Goal: Information Seeking & Learning: Find specific fact

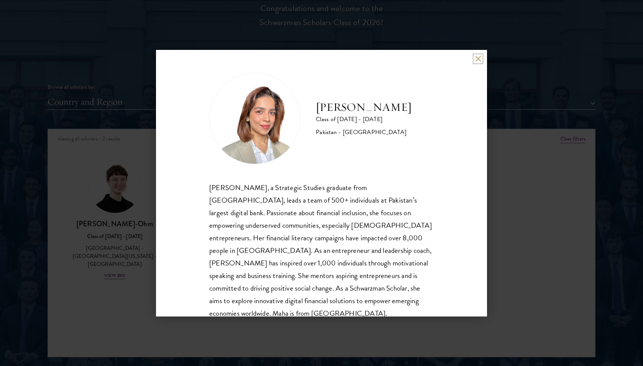
click at [479, 56] on button at bounding box center [478, 59] width 6 height 6
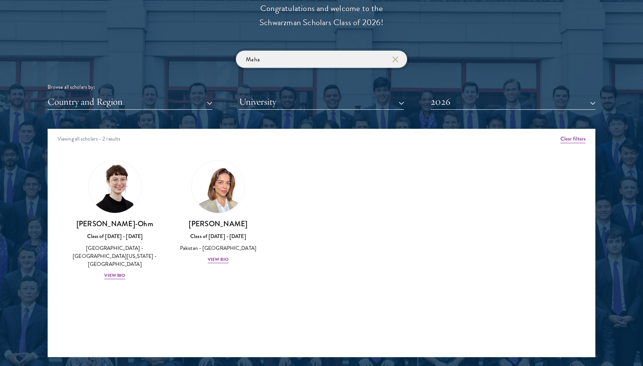
click at [254, 61] on input "Maha" at bounding box center [321, 59] width 171 height 17
paste input "[PERSON_NAME]"
click button "submit" at bounding box center [0, 0] width 0 height 0
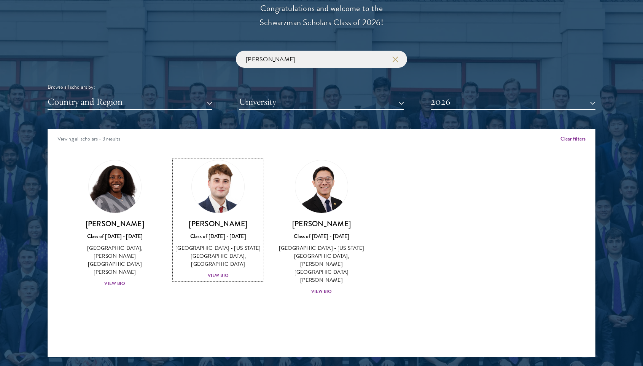
click at [221, 187] on img at bounding box center [218, 187] width 58 height 58
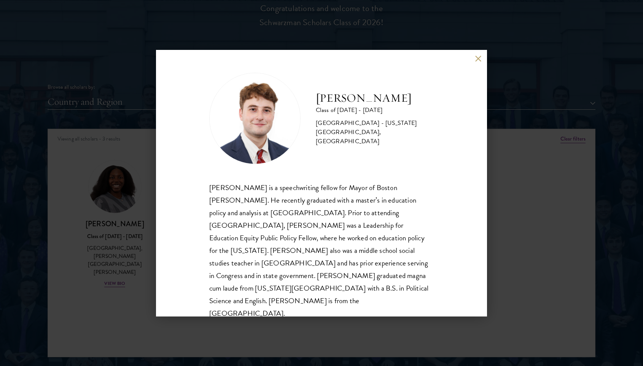
click at [484, 59] on div "[PERSON_NAME] Class of [DATE] - [DATE] [GEOGRAPHIC_DATA] - [US_STATE][GEOGRAPHI…" at bounding box center [321, 183] width 331 height 266
click at [480, 59] on button at bounding box center [478, 59] width 6 height 6
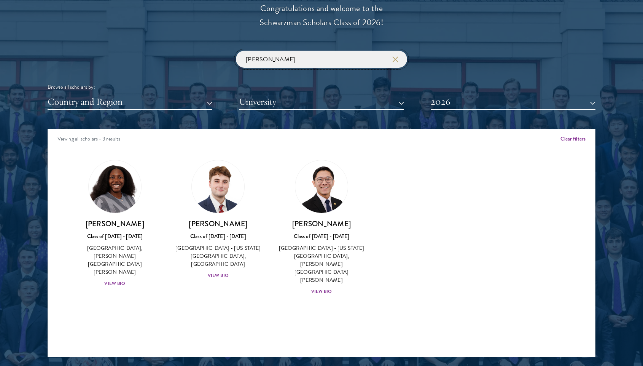
click at [323, 54] on input "[PERSON_NAME]" at bounding box center [321, 59] width 171 height 17
paste input "[PERSON_NAME]"
click button "submit" at bounding box center [0, 0] width 0 height 0
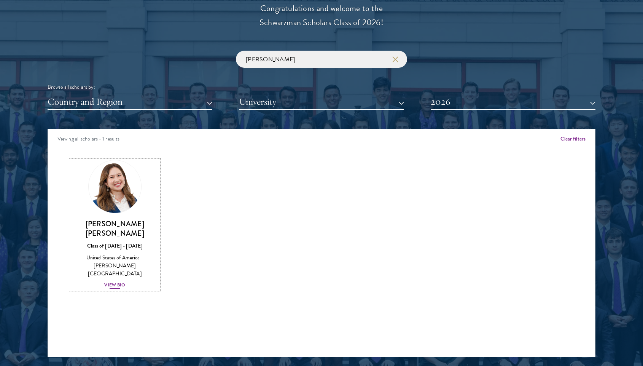
click at [129, 183] on img at bounding box center [115, 187] width 58 height 58
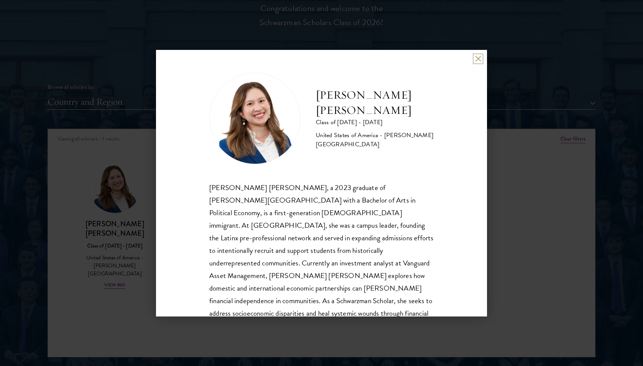
click at [480, 59] on button at bounding box center [478, 59] width 6 height 6
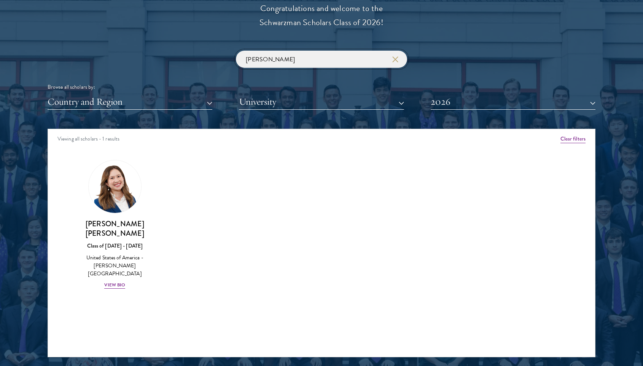
click at [262, 61] on input "[PERSON_NAME]" at bounding box center [321, 59] width 171 height 17
paste input "[PERSON_NAME]"
click button "submit" at bounding box center [0, 0] width 0 height 0
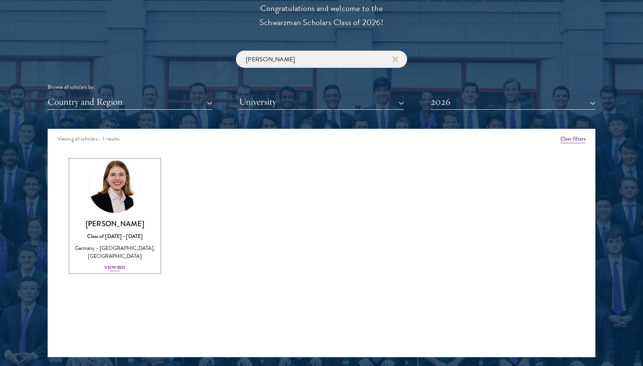
click at [117, 184] on img at bounding box center [115, 187] width 58 height 58
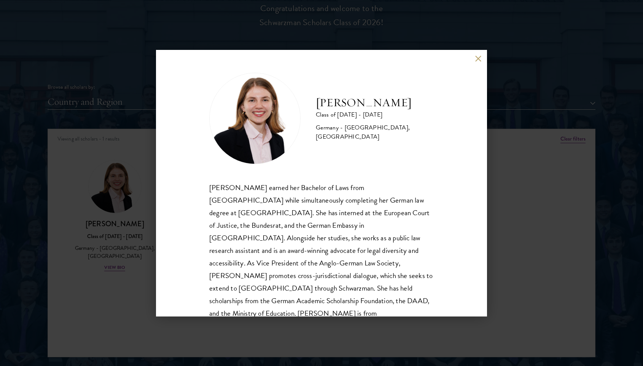
click at [480, 61] on button at bounding box center [478, 59] width 6 height 6
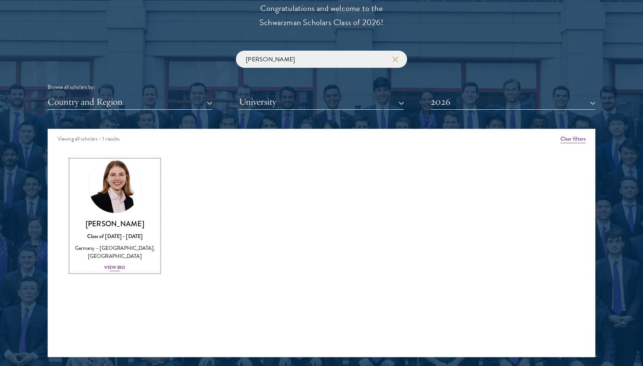
click at [133, 183] on img at bounding box center [115, 187] width 58 height 58
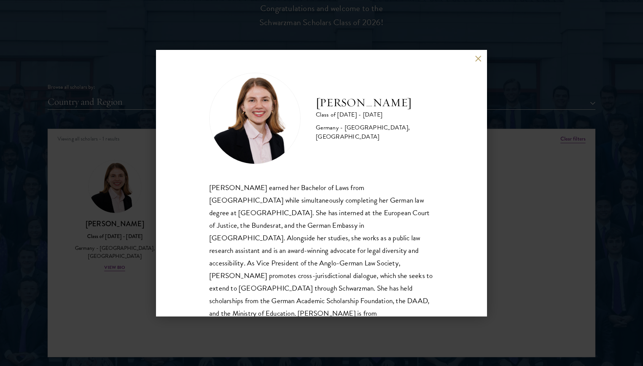
click at [344, 39] on div "[PERSON_NAME] Class of [DATE] - [DATE] [GEOGRAPHIC_DATA] - [GEOGRAPHIC_DATA], […" at bounding box center [321, 183] width 643 height 366
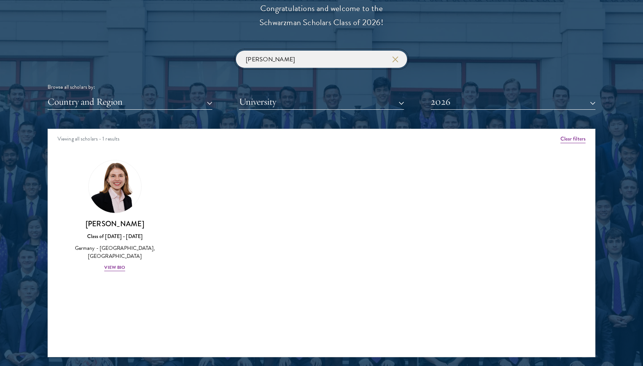
click at [277, 60] on input "[PERSON_NAME]" at bounding box center [321, 59] width 171 height 17
paste input "[PERSON_NAME]"
click button "submit" at bounding box center [0, 0] width 0 height 0
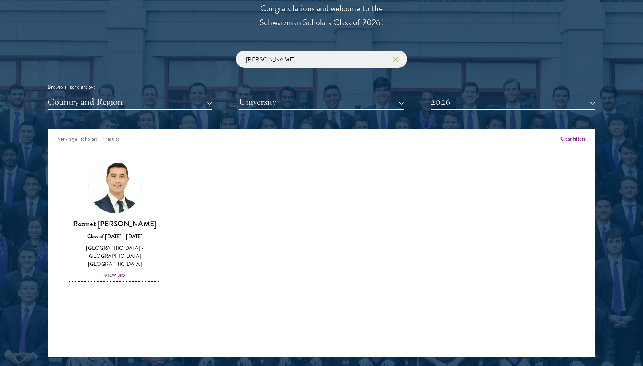
click at [108, 179] on img at bounding box center [115, 187] width 58 height 58
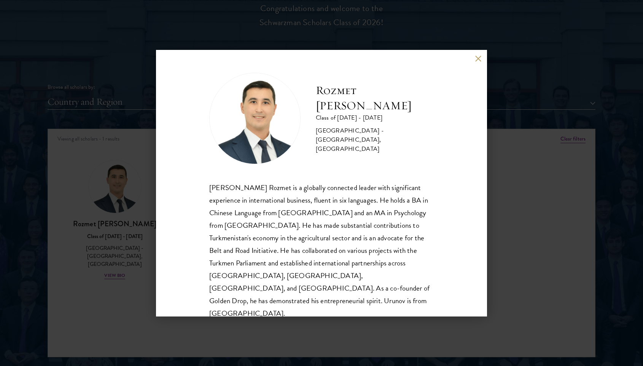
click at [479, 58] on button at bounding box center [478, 59] width 6 height 6
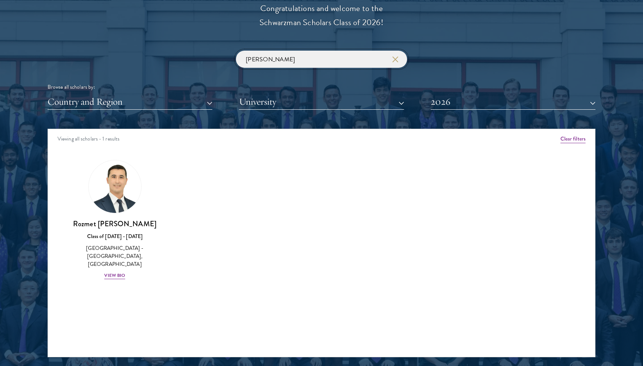
click at [249, 63] on input "[PERSON_NAME]" at bounding box center [321, 59] width 171 height 17
paste input "[PERSON_NAME]"
click button "submit" at bounding box center [0, 0] width 0 height 0
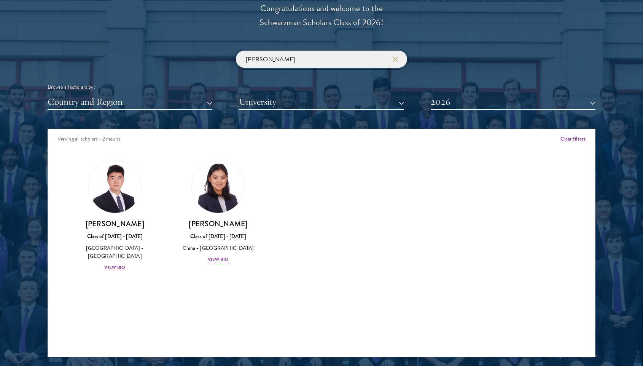
click at [253, 60] on input "[PERSON_NAME]" at bounding box center [321, 59] width 171 height 17
paste input "Luo"
click button "submit" at bounding box center [0, 0] width 0 height 0
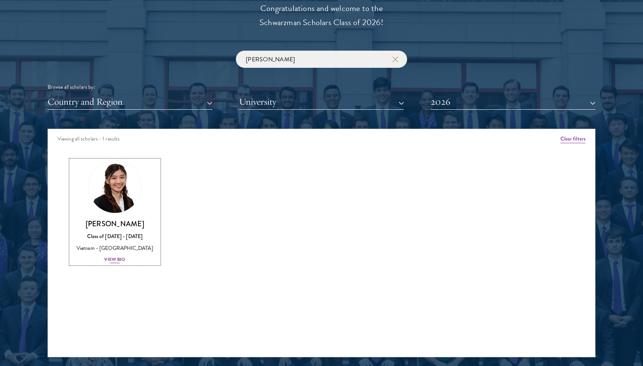
click at [129, 190] on img at bounding box center [115, 187] width 58 height 58
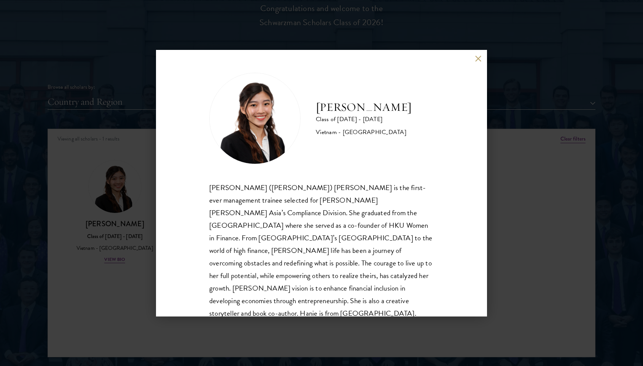
click at [493, 97] on div "[PERSON_NAME] Class of [DATE] - [DATE] [GEOGRAPHIC_DATA] - [GEOGRAPHIC_DATA] [P…" at bounding box center [321, 183] width 643 height 366
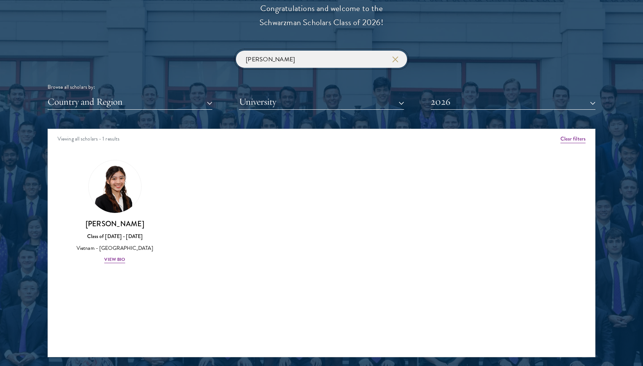
click at [320, 53] on input "[PERSON_NAME]" at bounding box center [321, 59] width 171 height 17
click at [248, 60] on input "[PERSON_NAME]" at bounding box center [321, 59] width 171 height 17
paste input "[PERSON_NAME]"
click button "submit" at bounding box center [0, 0] width 0 height 0
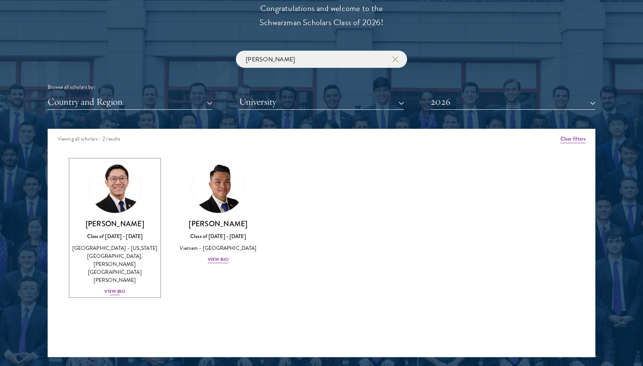
click at [120, 184] on img at bounding box center [115, 187] width 58 height 58
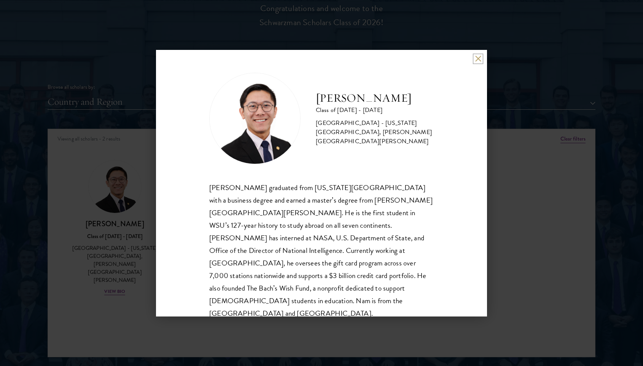
click at [478, 62] on button at bounding box center [478, 59] width 6 height 6
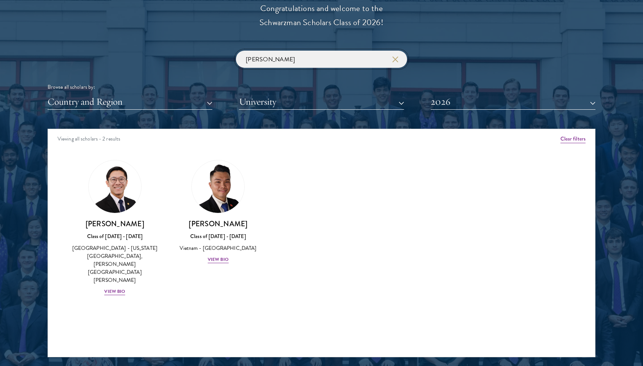
click at [250, 58] on input "[PERSON_NAME]" at bounding box center [321, 59] width 171 height 17
paste input "[PERSON_NAME]"
click button "submit" at bounding box center [0, 0] width 0 height 0
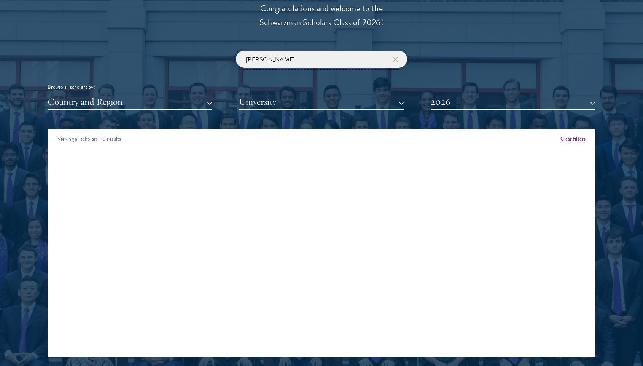
click at [258, 57] on input "[PERSON_NAME]" at bounding box center [321, 59] width 171 height 17
paste input "[PERSON_NAME]"
click button "submit" at bounding box center [0, 0] width 0 height 0
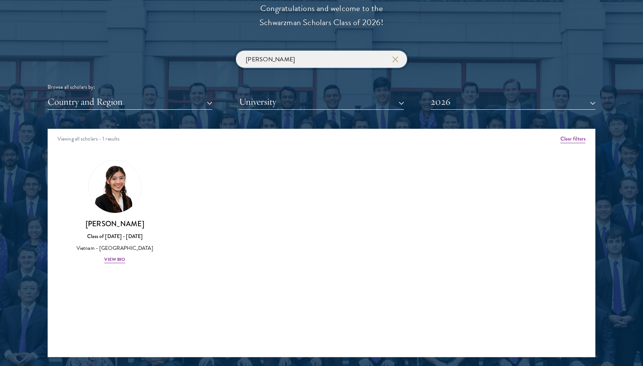
click at [258, 57] on input "[PERSON_NAME]" at bounding box center [321, 59] width 171 height 17
paste input "[PERSON_NAME]"
click button "submit" at bounding box center [0, 0] width 0 height 0
click at [104, 197] on img at bounding box center [115, 187] width 58 height 58
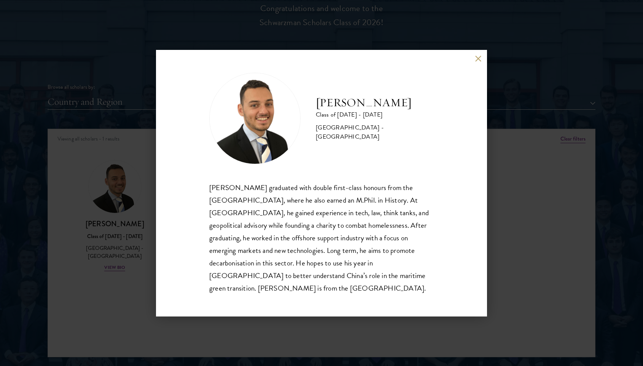
click at [468, 11] on div "[PERSON_NAME] Class of [DATE] - [DATE] [GEOGRAPHIC_DATA] - [GEOGRAPHIC_DATA] [P…" at bounding box center [321, 183] width 643 height 366
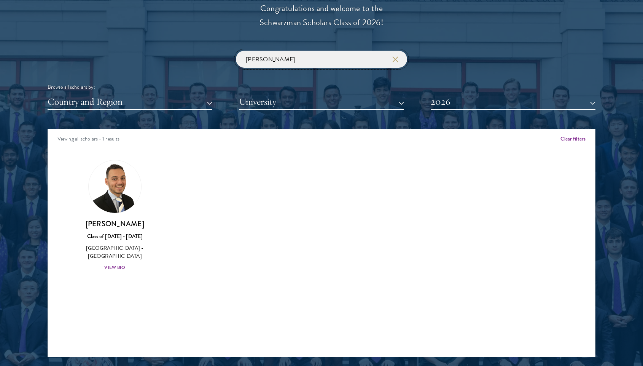
click at [258, 59] on input "[PERSON_NAME]" at bounding box center [321, 59] width 171 height 17
paste input "Thaku"
click button "submit" at bounding box center [0, 0] width 0 height 0
click at [105, 195] on img at bounding box center [115, 187] width 58 height 58
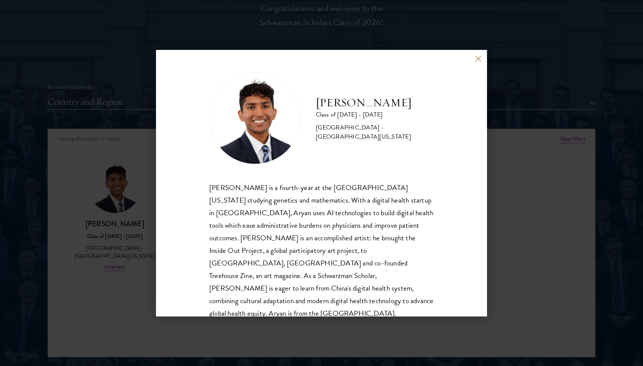
click at [228, 33] on div "[PERSON_NAME] Class of [DATE] - [DATE] [GEOGRAPHIC_DATA] - [GEOGRAPHIC_DATA][US…" at bounding box center [321, 183] width 643 height 366
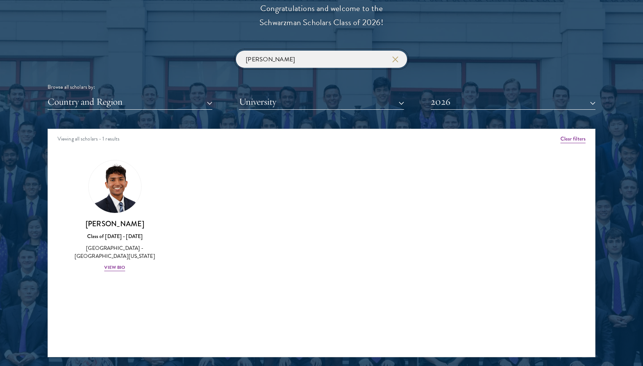
click at [254, 57] on input "[PERSON_NAME]" at bounding box center [321, 59] width 171 height 17
paste input "Luqi"
click button "submit" at bounding box center [0, 0] width 0 height 0
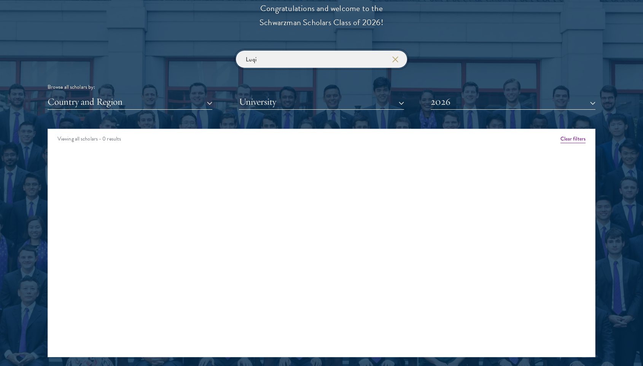
click at [252, 57] on input "Luqi" at bounding box center [321, 59] width 171 height 17
paste input "[PERSON_NAME]"
click button "submit" at bounding box center [0, 0] width 0 height 0
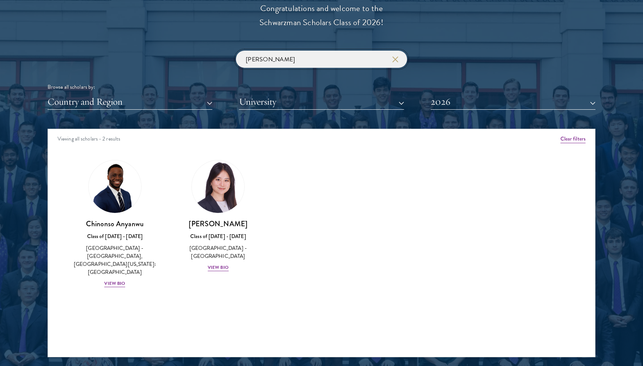
click at [254, 62] on input "[PERSON_NAME]" at bounding box center [321, 59] width 171 height 17
click at [252, 62] on input "[PERSON_NAME]" at bounding box center [321, 59] width 171 height 17
paste input "Chukwuedozie"
click button "submit" at bounding box center [0, 0] width 0 height 0
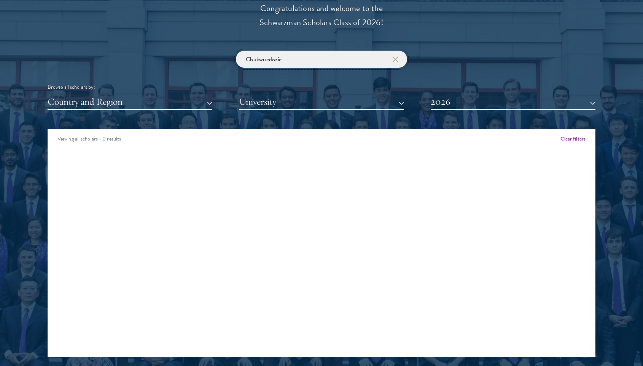
click at [252, 57] on input "Chukwuedozie" at bounding box center [321, 59] width 171 height 17
paste input "Umunna"
click button "submit" at bounding box center [0, 0] width 0 height 0
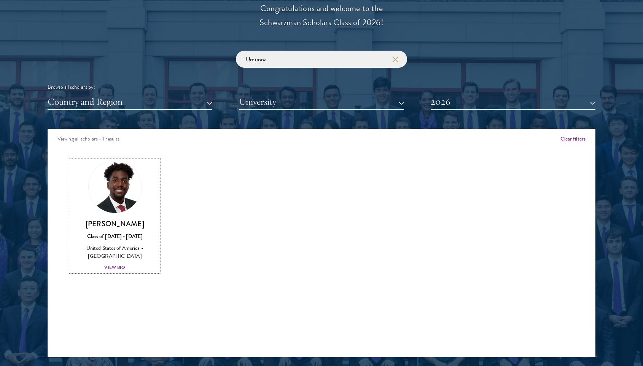
click at [114, 192] on img at bounding box center [115, 187] width 58 height 58
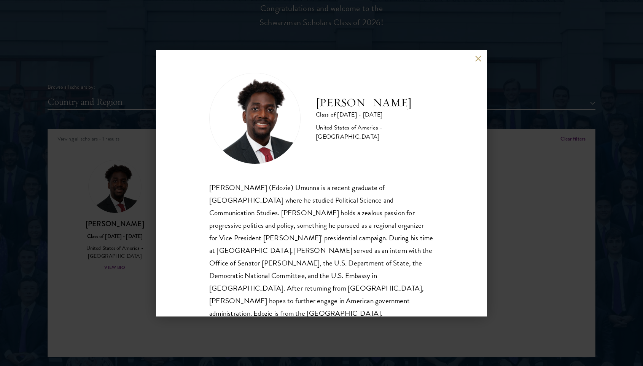
click at [253, 25] on div "[PERSON_NAME] Class of [DATE] - [DATE] [GEOGRAPHIC_DATA] - [GEOGRAPHIC_DATA] [P…" at bounding box center [321, 183] width 643 height 366
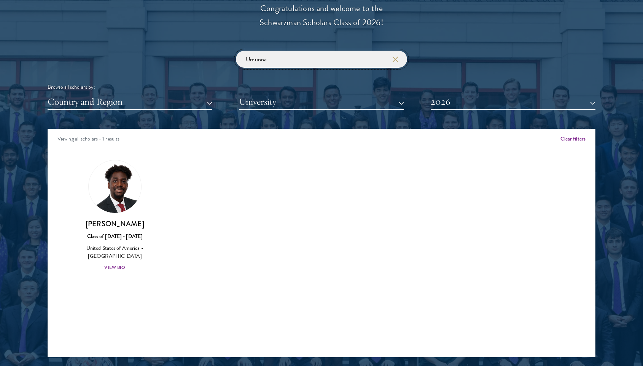
click at [255, 56] on input "Umunna" at bounding box center [321, 59] width 171 height 17
paste input "[PERSON_NAME]"
click button "submit" at bounding box center [0, 0] width 0 height 0
click at [123, 184] on img at bounding box center [115, 187] width 58 height 58
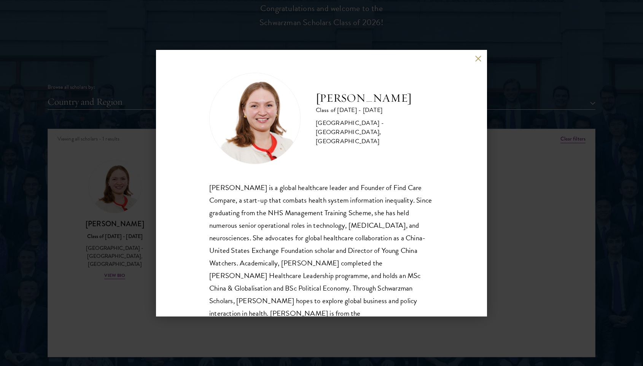
click at [414, 29] on div "[PERSON_NAME] Class of [DATE] - [DATE] [GEOGRAPHIC_DATA] - [GEOGRAPHIC_DATA], […" at bounding box center [321, 183] width 643 height 366
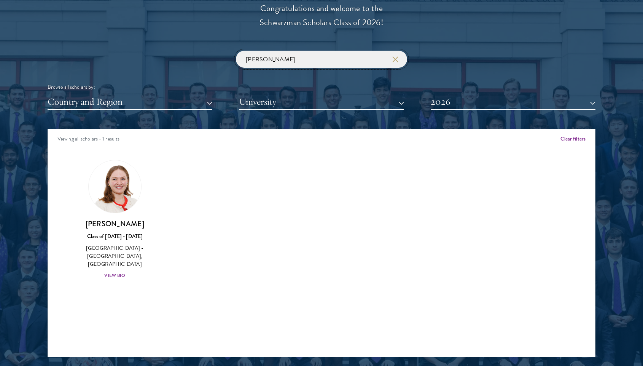
click at [263, 60] on input "[PERSON_NAME]" at bounding box center [321, 59] width 171 height 17
paste input "Luosangzhaxi"
click button "submit" at bounding box center [0, 0] width 0 height 0
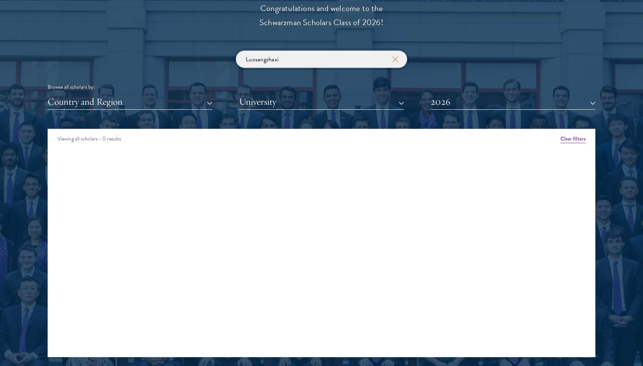
click at [267, 58] on input "Luosangzhaxi" at bounding box center [321, 59] width 171 height 17
click button "submit" at bounding box center [0, 0] width 0 height 0
click at [257, 59] on input "Luosang zhaxi" at bounding box center [321, 59] width 171 height 17
drag, startPoint x: 287, startPoint y: 58, endPoint x: 254, endPoint y: 62, distance: 32.6
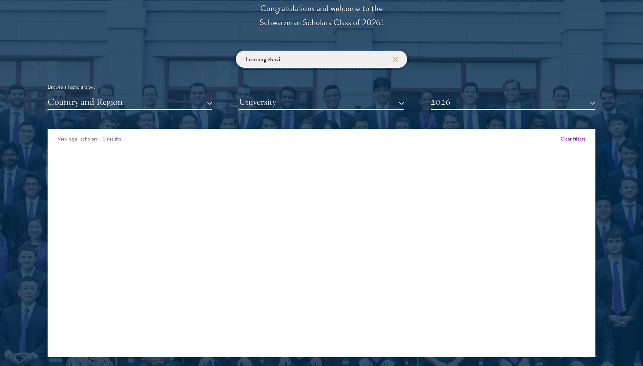
click at [254, 62] on input "Luosang zhaxi" at bounding box center [321, 59] width 171 height 17
click button "submit" at bounding box center [0, 0] width 0 height 0
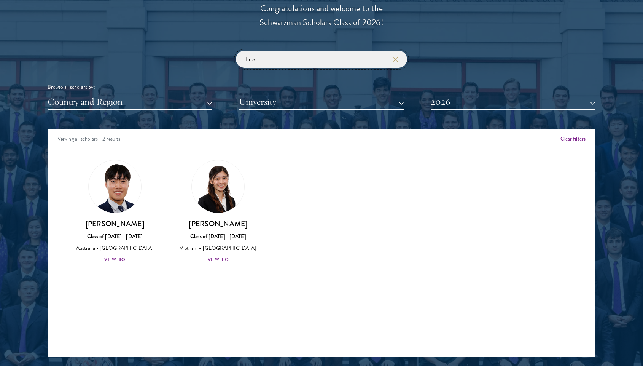
click at [251, 58] on input "Luo" at bounding box center [321, 59] width 171 height 17
paste input "Noa"
click button "submit" at bounding box center [0, 0] width 0 height 0
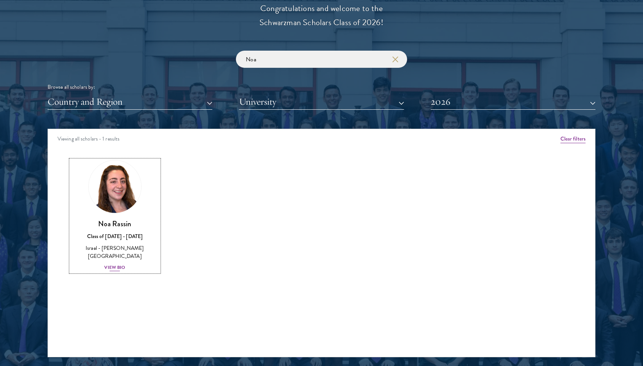
click at [129, 198] on img at bounding box center [115, 187] width 58 height 58
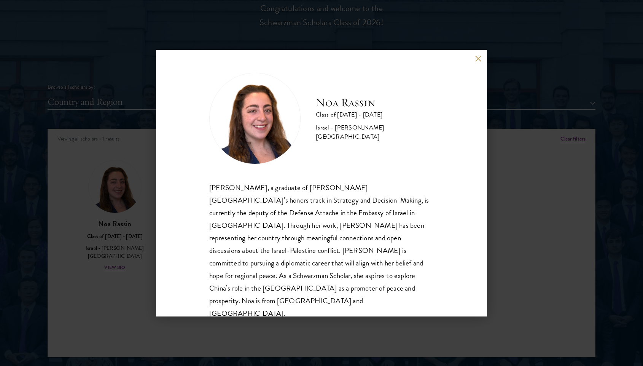
click at [351, 36] on div "[PERSON_NAME] Class of [DATE] - [DATE] Israel - [PERSON_NAME][GEOGRAPHIC_DATA] …" at bounding box center [321, 183] width 643 height 366
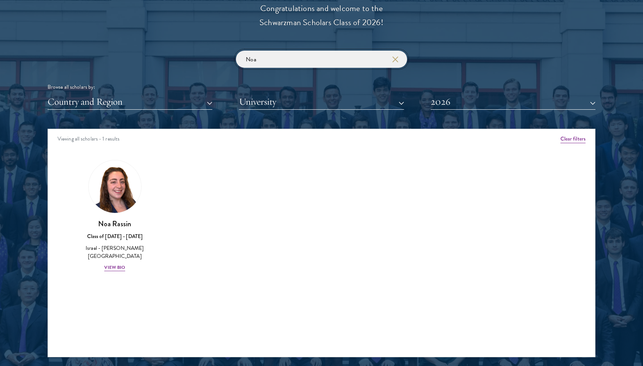
click at [253, 56] on input "Noa" at bounding box center [321, 59] width 171 height 17
paste input "[PERSON_NAME]"
click button "submit" at bounding box center [0, 0] width 0 height 0
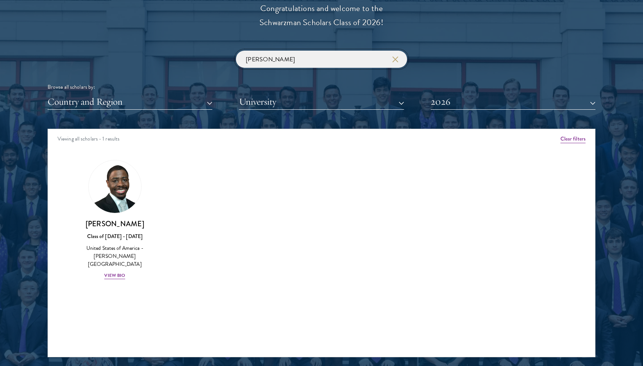
click at [253, 55] on input "[PERSON_NAME]" at bounding box center [321, 59] width 171 height 17
paste input "Fullerton"
click button "submit" at bounding box center [0, 0] width 0 height 0
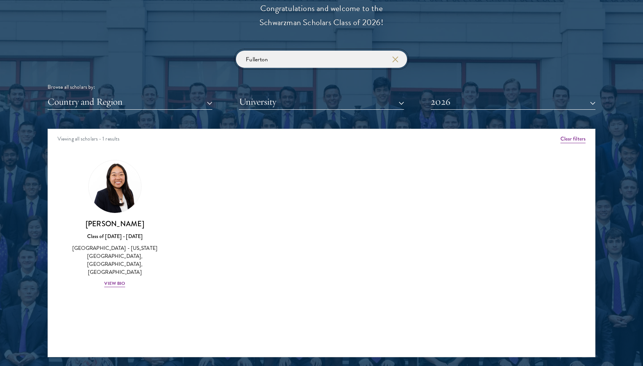
click at [265, 56] on input "Fullerton" at bounding box center [321, 59] width 171 height 17
paste input "Le"
click button "submit" at bounding box center [0, 0] width 0 height 0
click at [108, 182] on img at bounding box center [115, 187] width 58 height 58
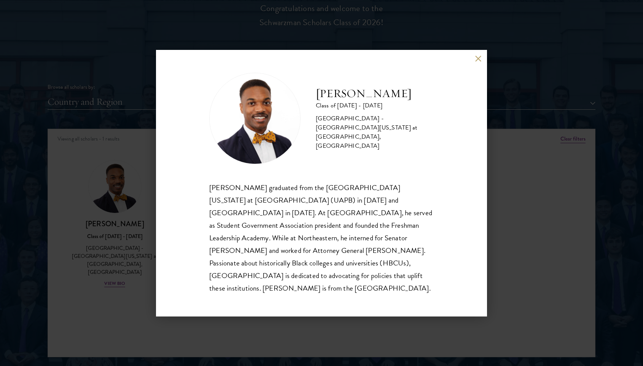
click at [334, 48] on div "[PERSON_NAME] Class of [DATE] - [DATE] [GEOGRAPHIC_DATA] - [GEOGRAPHIC_DATA][US…" at bounding box center [321, 183] width 643 height 366
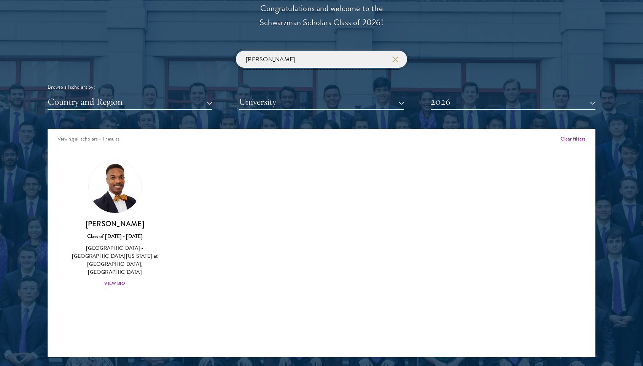
click at [247, 57] on input "[PERSON_NAME]" at bounding box center [321, 59] width 171 height 17
paste input "[PERSON_NAME]"
type input "[PERSON_NAME]"
click button "submit" at bounding box center [0, 0] width 0 height 0
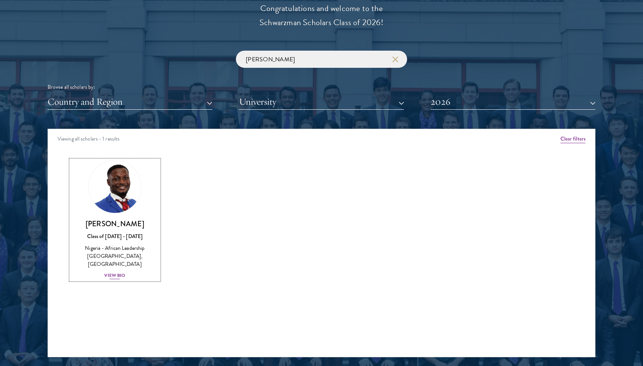
click at [114, 196] on img at bounding box center [115, 187] width 58 height 58
